Goal: Transaction & Acquisition: Obtain resource

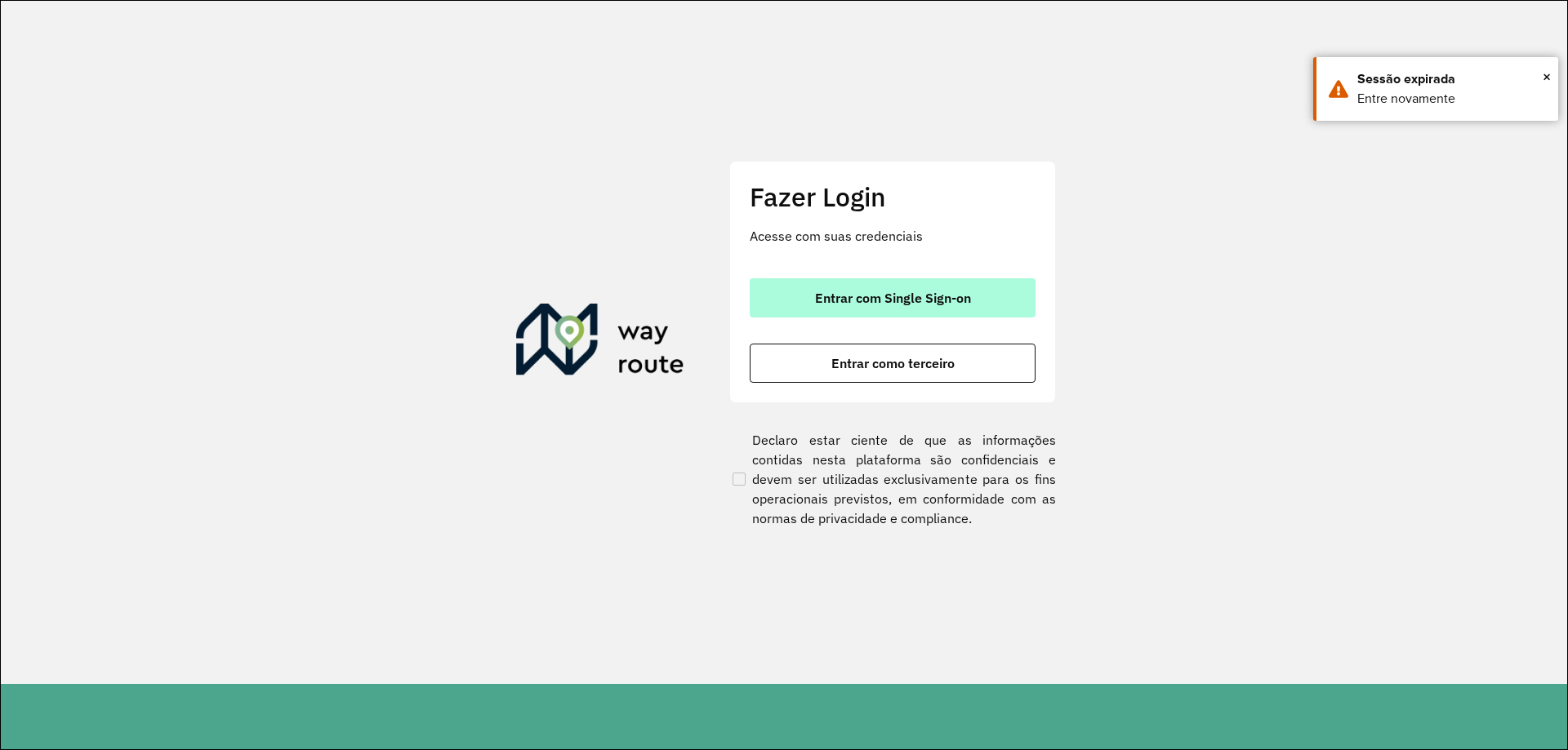
click at [839, 306] on button "Entrar com Single Sign-on" at bounding box center [892, 297] width 286 height 39
click at [873, 304] on span "Entrar com Single Sign-on" at bounding box center [893, 298] width 156 height 13
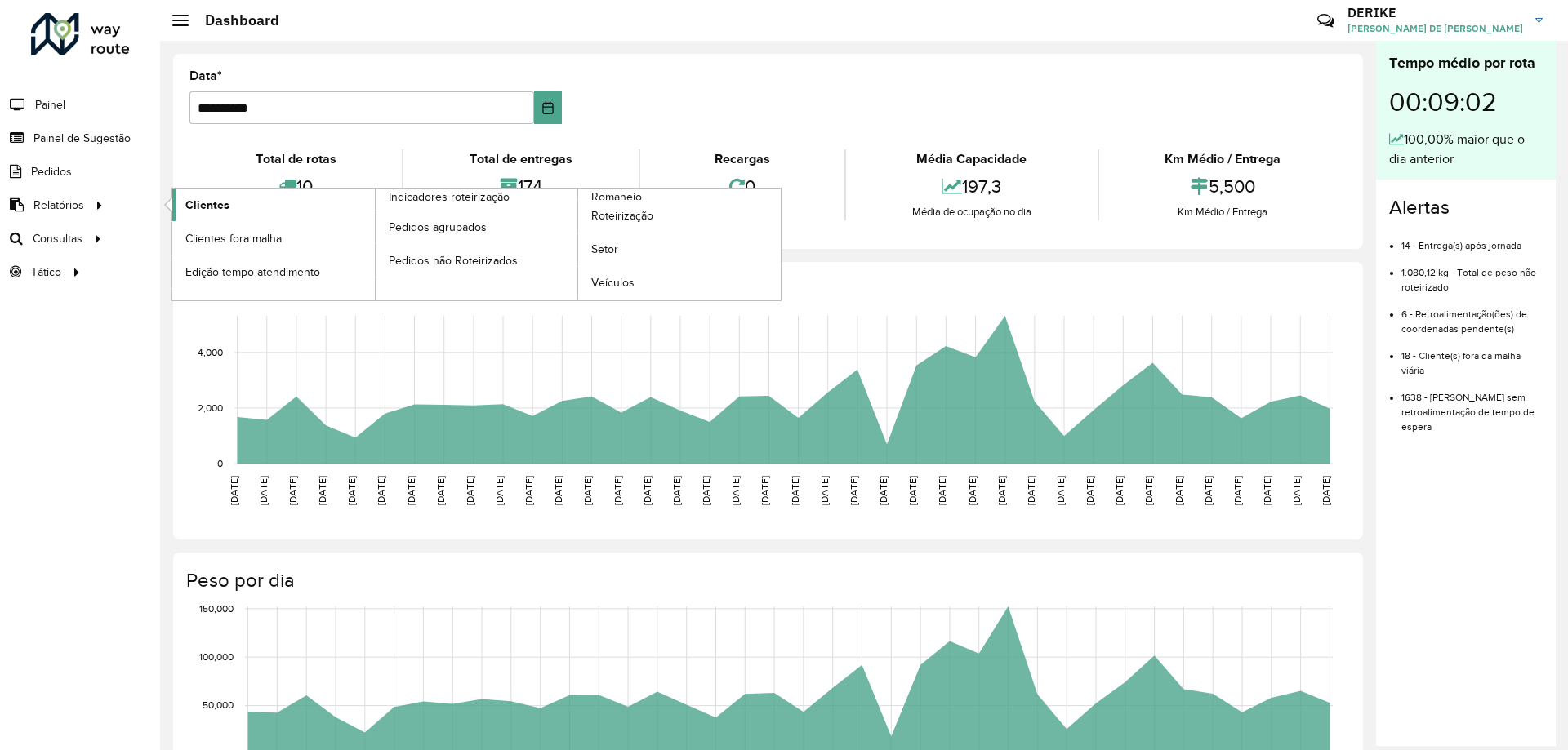
click at [234, 211] on link "Clientes" at bounding box center [273, 205] width 203 height 33
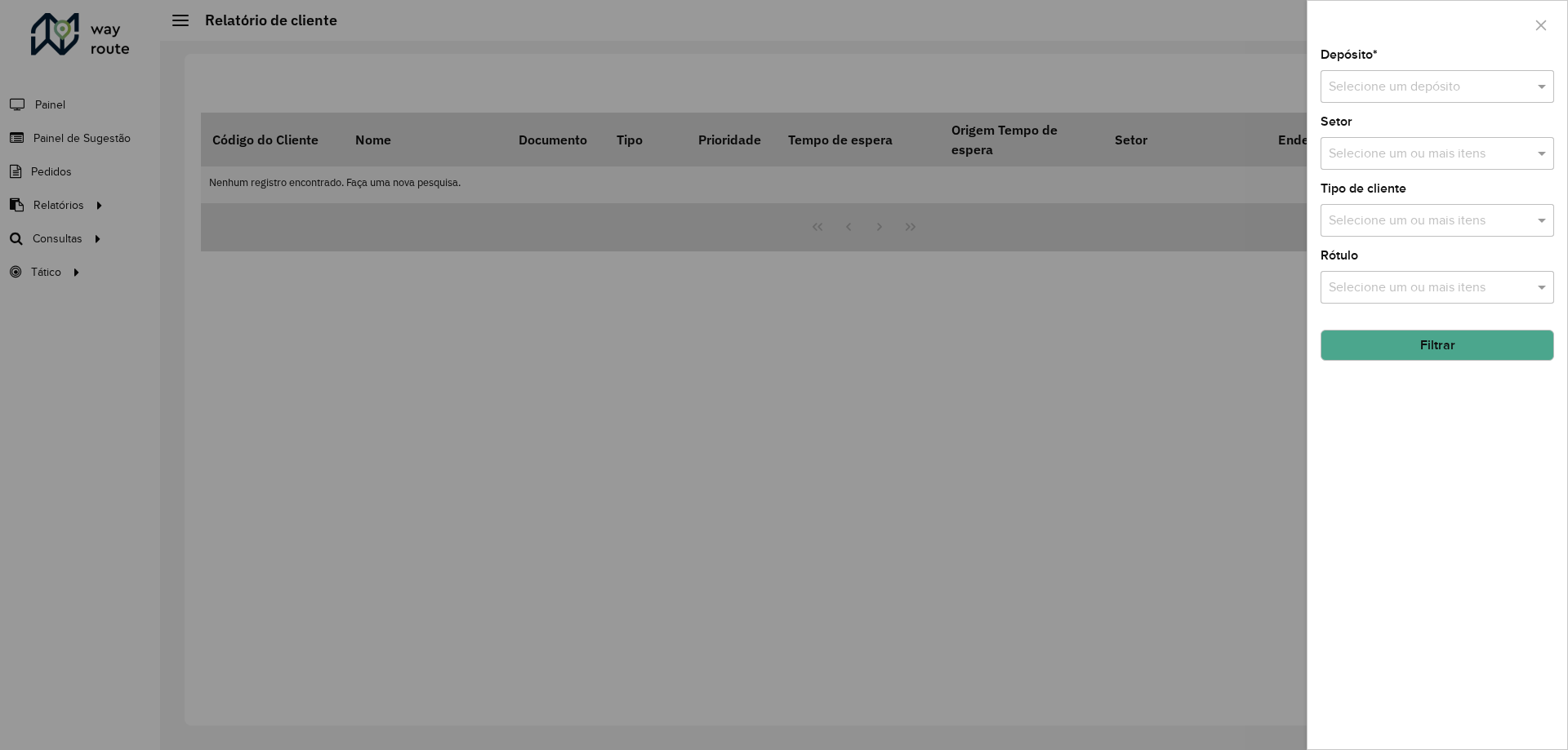
click at [1443, 84] on input "text" at bounding box center [1421, 87] width 185 height 20
click at [1409, 132] on span "CDD Blumenau" at bounding box center [1372, 133] width 88 height 14
click at [1433, 352] on button "Filtrar" at bounding box center [1437, 345] width 234 height 31
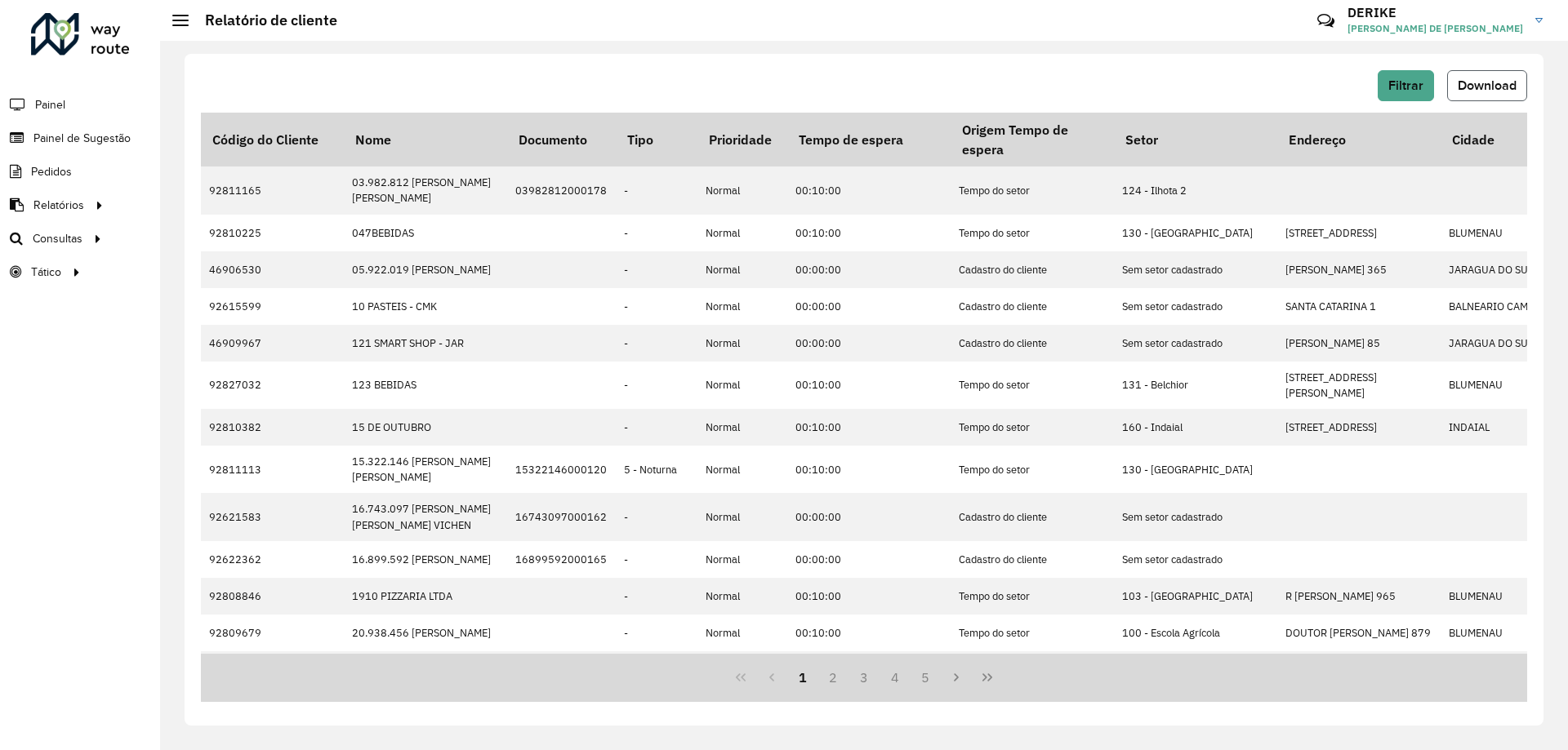
click at [1474, 88] on span "Download" at bounding box center [1487, 85] width 59 height 14
